Goal: Use online tool/utility: Utilize a website feature to perform a specific function

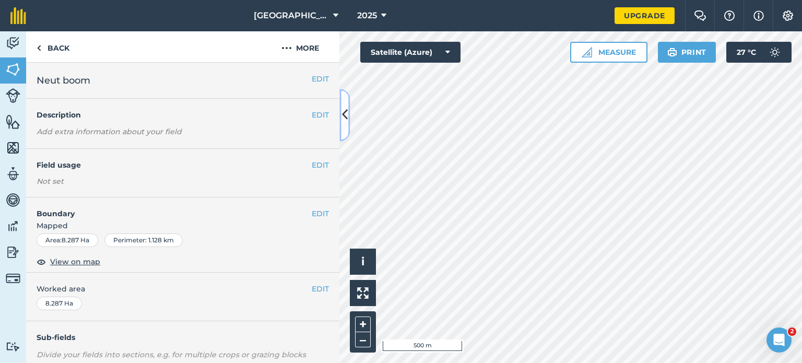
click at [345, 128] on button at bounding box center [344, 115] width 10 height 52
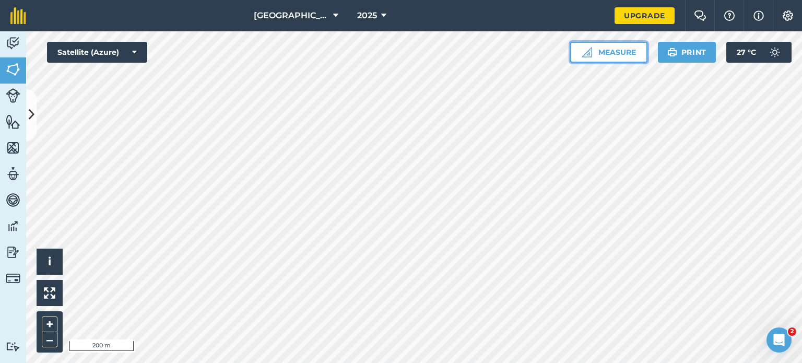
click at [608, 50] on button "Measure" at bounding box center [608, 52] width 77 height 21
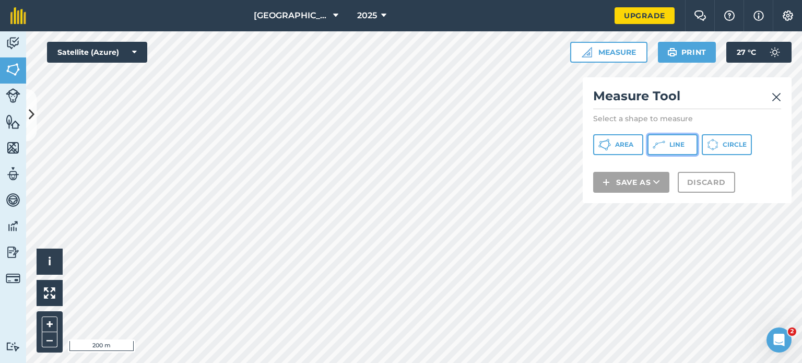
click at [666, 146] on button "Line" at bounding box center [672, 144] width 50 height 21
click at [654, 200] on div "Measure Tool Select a shape to measure Area Line Circle Save as Discard" at bounding box center [687, 140] width 209 height 126
drag, startPoint x: 741, startPoint y: 95, endPoint x: 608, endPoint y: 104, distance: 133.5
click at [608, 104] on h2 "Measure Tool" at bounding box center [687, 98] width 188 height 21
click at [588, 106] on div "Measure Tool Select a shape to measure Area Line Circle Save as Discard" at bounding box center [687, 140] width 209 height 126
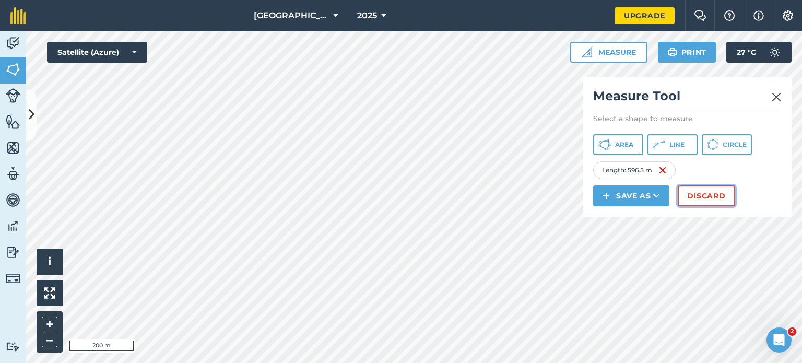
click at [702, 194] on button "Discard" at bounding box center [706, 195] width 57 height 21
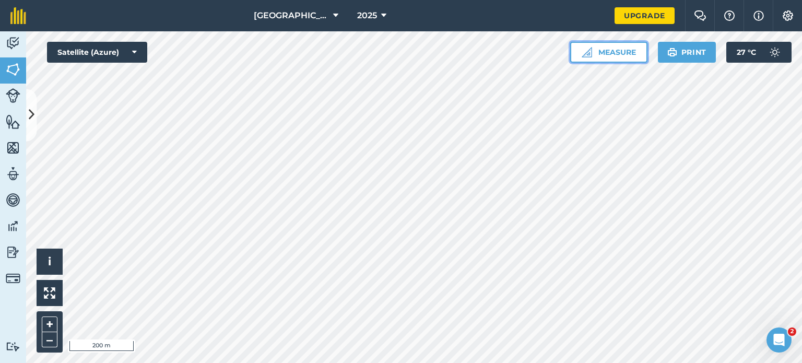
click at [597, 56] on button "Measure" at bounding box center [608, 52] width 77 height 21
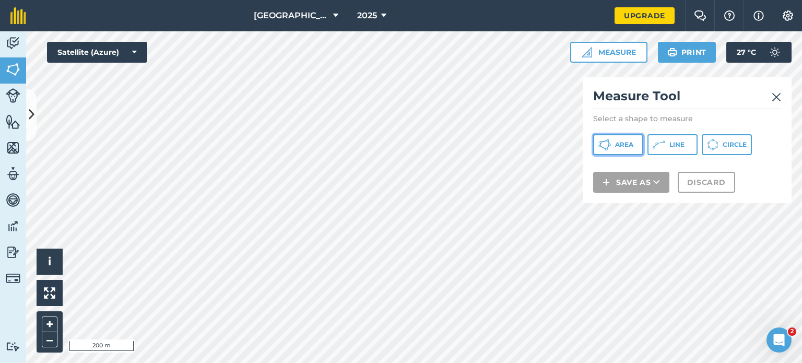
click at [612, 139] on button "Area" at bounding box center [618, 144] width 50 height 21
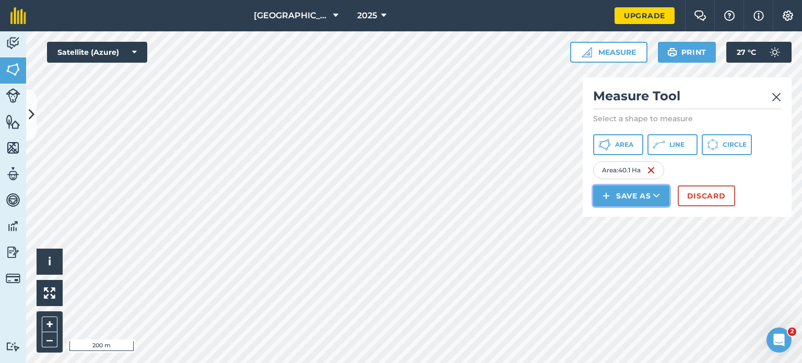
click at [641, 194] on button "Save as" at bounding box center [631, 195] width 76 height 21
click at [633, 217] on link "Field" at bounding box center [631, 219] width 73 height 23
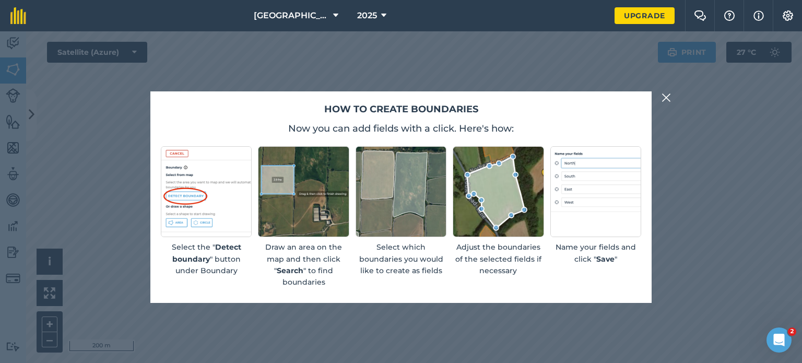
click at [665, 95] on img at bounding box center [666, 97] width 9 height 13
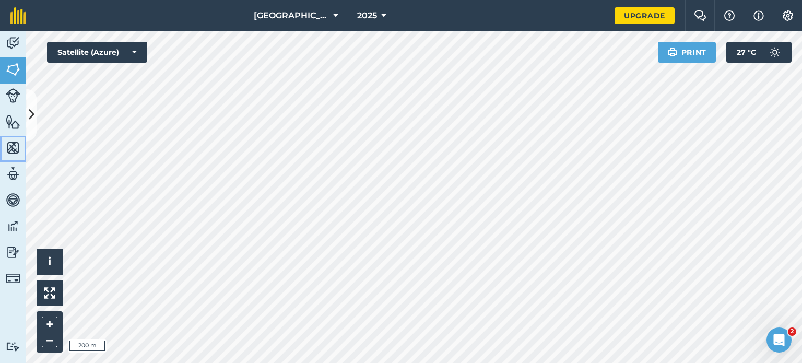
click at [13, 148] on img at bounding box center [13, 148] width 15 height 16
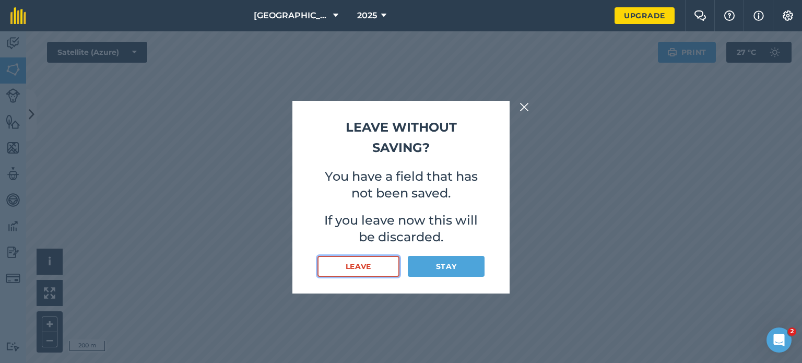
click at [369, 272] on button "Leave" at bounding box center [358, 266] width 82 height 21
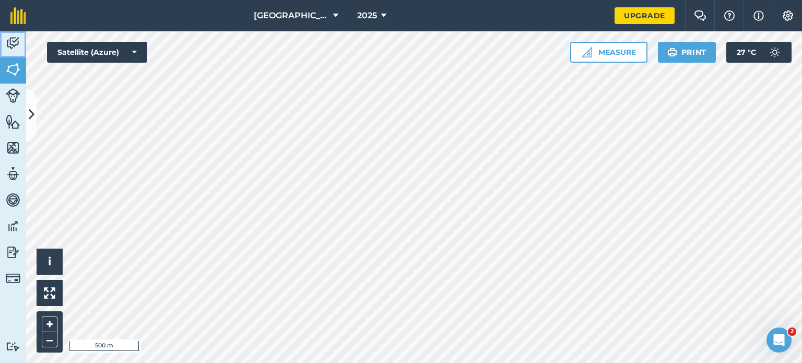
click at [10, 34] on link "Activity" at bounding box center [13, 44] width 26 height 26
click at [10, 144] on img at bounding box center [13, 148] width 15 height 16
click at [15, 223] on img at bounding box center [13, 226] width 15 height 16
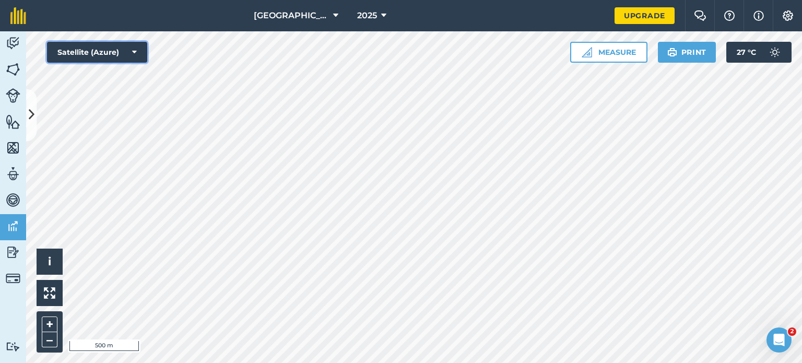
click at [134, 55] on icon at bounding box center [134, 52] width 5 height 10
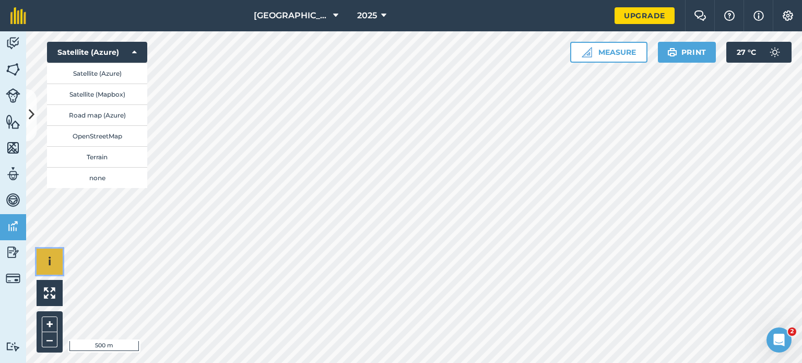
click at [55, 260] on button "i" at bounding box center [50, 262] width 26 height 26
click at [123, 180] on button "none" at bounding box center [97, 177] width 100 height 21
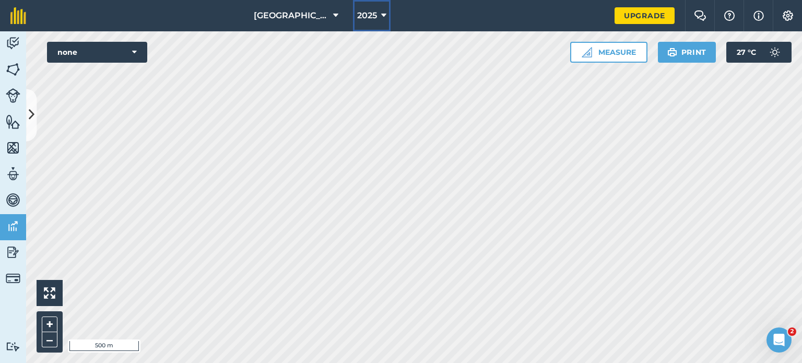
click at [363, 13] on span "2025" at bounding box center [367, 15] width 20 height 13
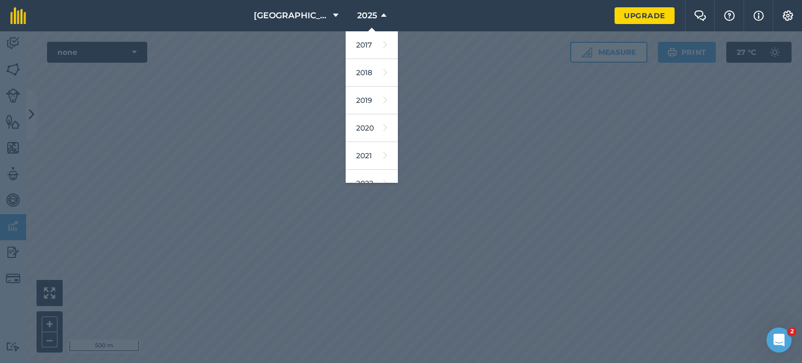
click at [276, 115] on div at bounding box center [401, 197] width 802 height 332
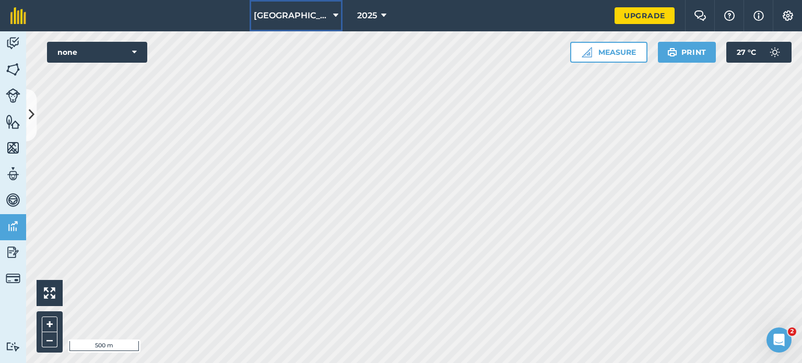
click at [299, 14] on span "[GEOGRAPHIC_DATA]" at bounding box center [291, 15] width 75 height 13
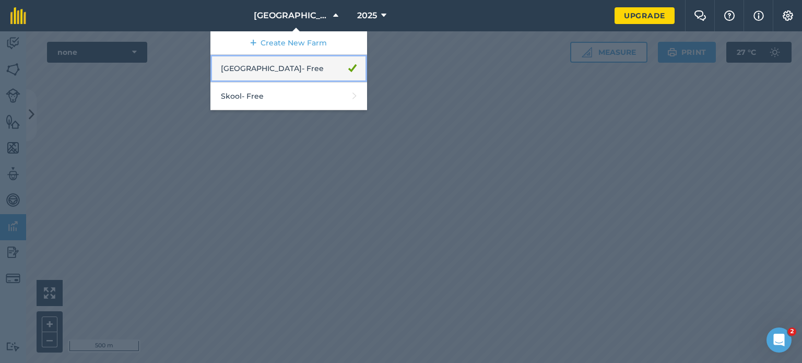
click at [253, 64] on link "[GEOGRAPHIC_DATA] - Free" at bounding box center [288, 69] width 157 height 28
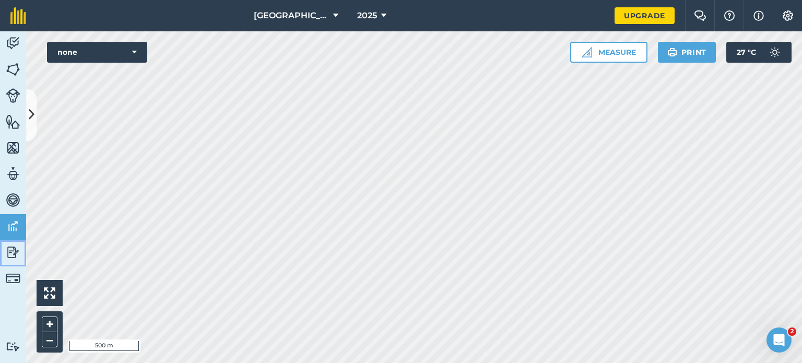
click at [10, 250] on img at bounding box center [13, 252] width 15 height 16
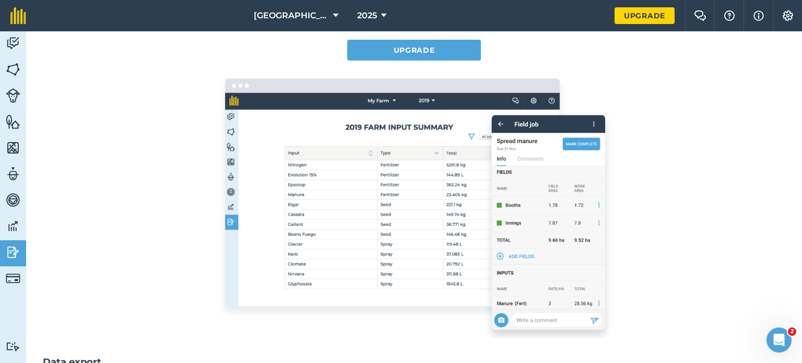
scroll to position [104, 0]
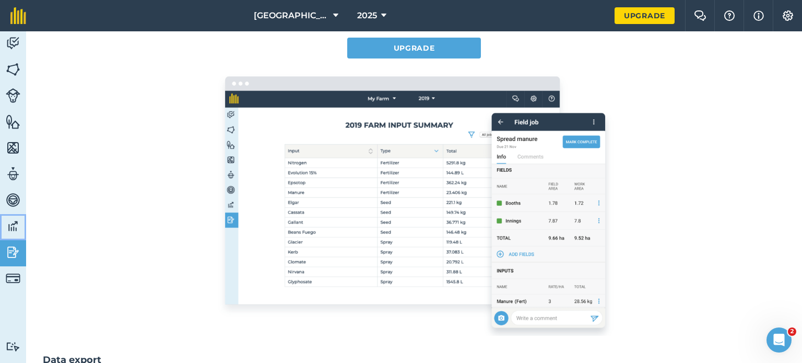
click at [13, 222] on img at bounding box center [13, 226] width 15 height 16
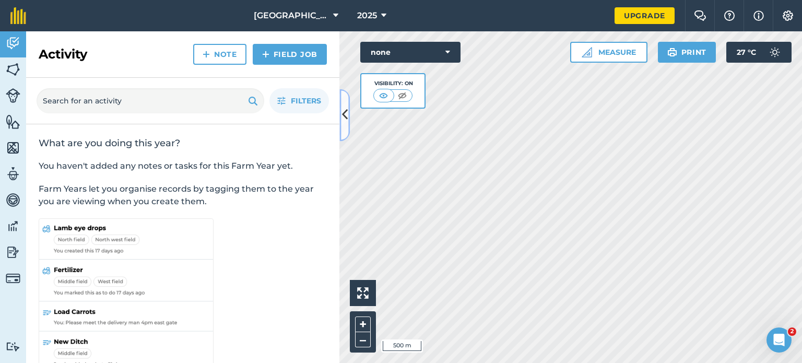
click at [346, 114] on icon at bounding box center [345, 115] width 6 height 18
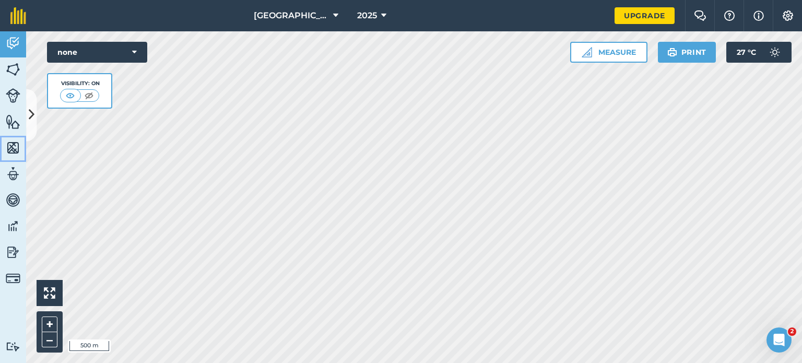
click at [17, 148] on img at bounding box center [13, 148] width 15 height 16
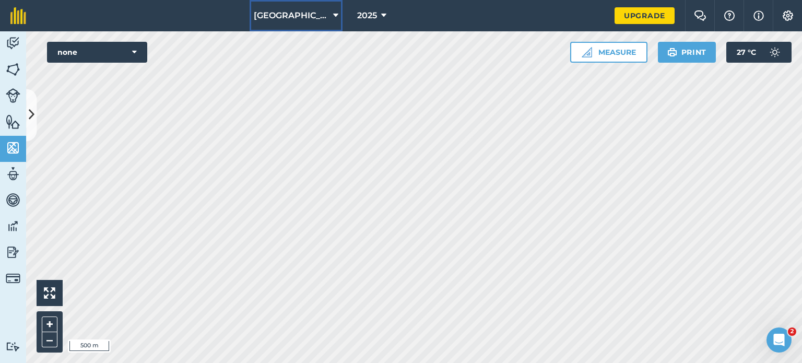
click at [307, 14] on span "[GEOGRAPHIC_DATA]" at bounding box center [291, 15] width 75 height 13
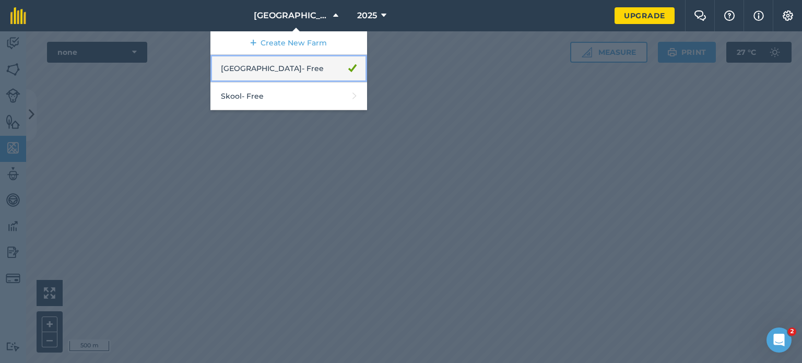
click at [324, 58] on link "[GEOGRAPHIC_DATA] - Free" at bounding box center [288, 69] width 157 height 28
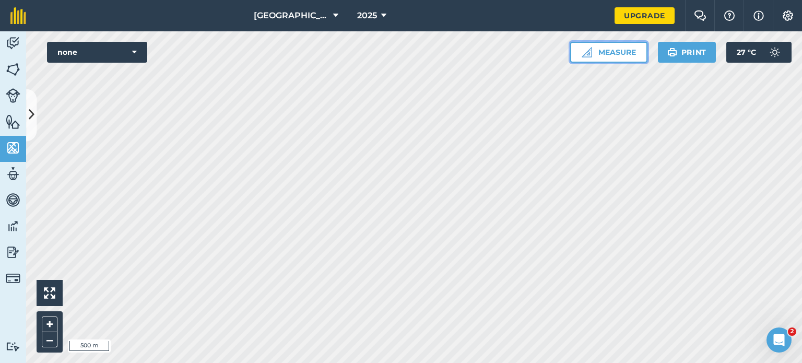
click at [629, 52] on button "Measure" at bounding box center [608, 52] width 77 height 21
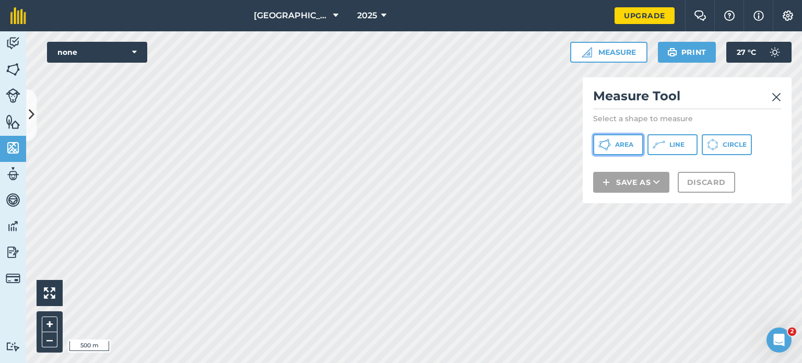
click at [618, 142] on span "Area" at bounding box center [624, 144] width 18 height 8
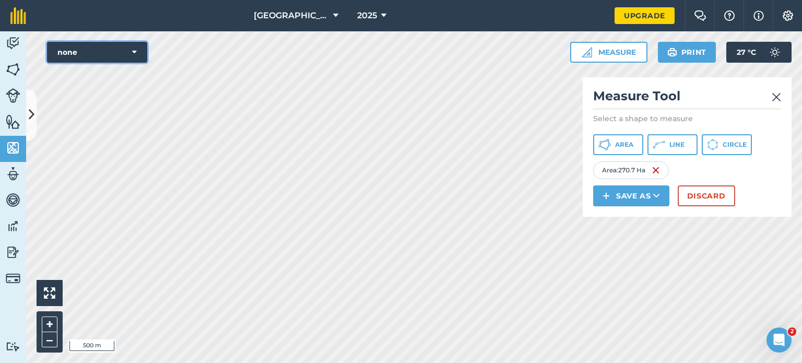
click at [132, 53] on icon at bounding box center [134, 52] width 5 height 10
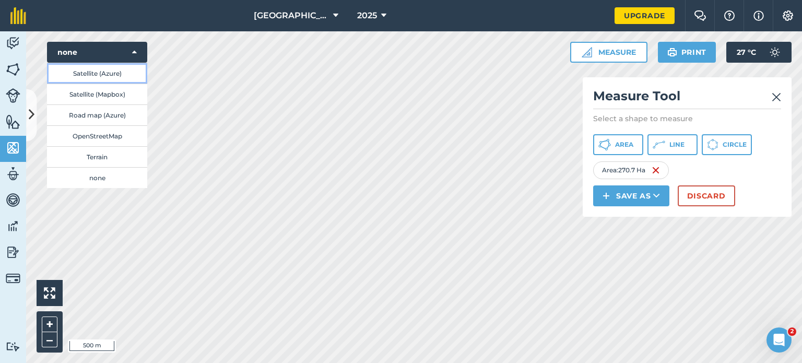
click at [85, 72] on button "Satellite (Azure)" at bounding box center [97, 73] width 100 height 21
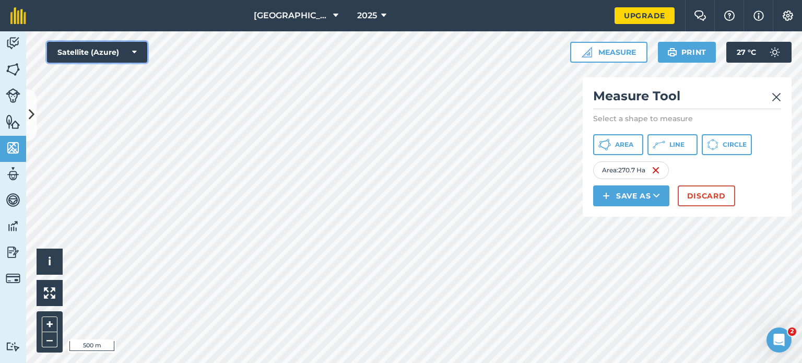
click at [137, 53] on button "Satellite (Azure)" at bounding box center [97, 52] width 100 height 21
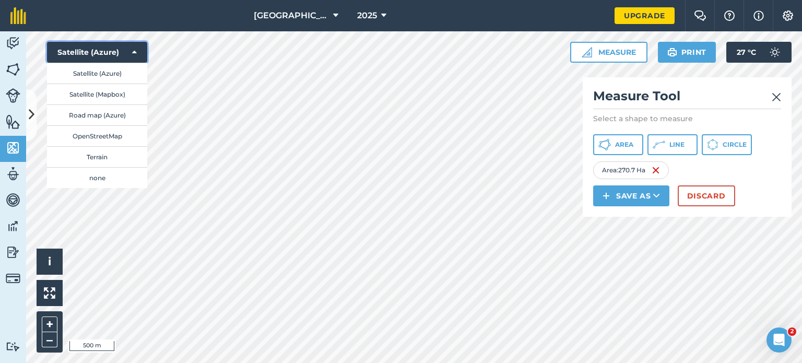
click at [137, 53] on button "Satellite (Azure)" at bounding box center [97, 52] width 100 height 21
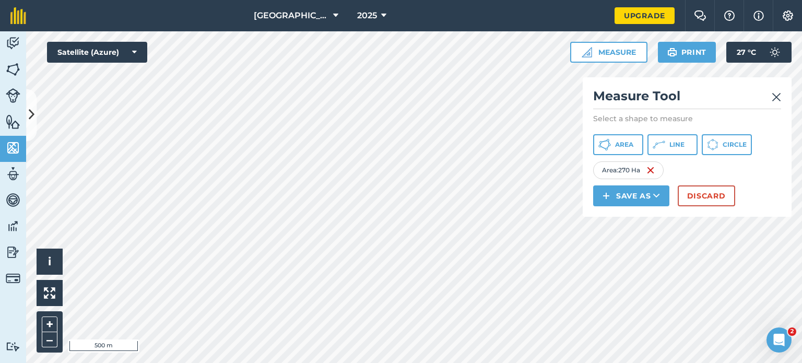
click at [777, 97] on img at bounding box center [776, 97] width 9 height 13
